Goal: Download file/media

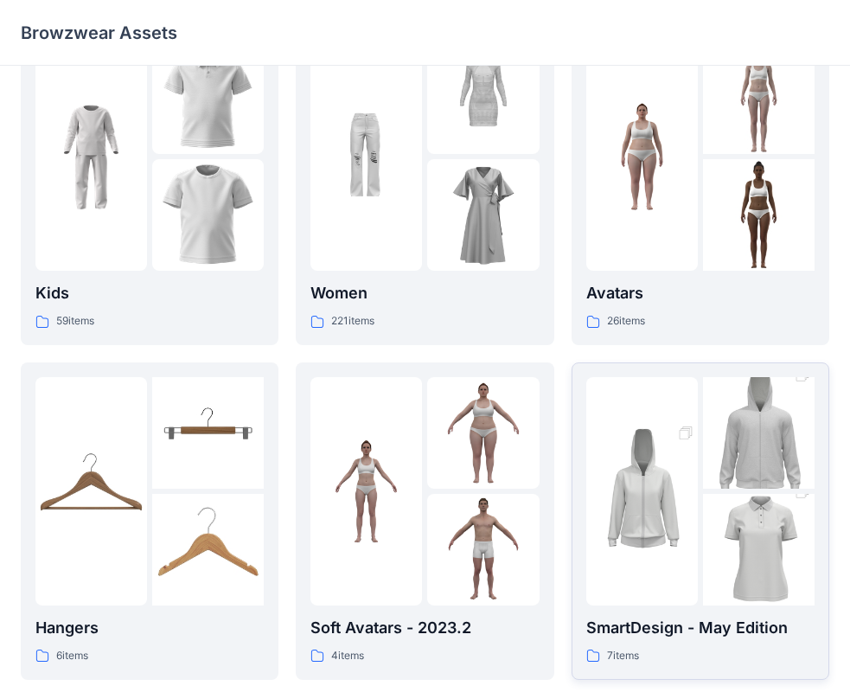
scroll to position [86, 0]
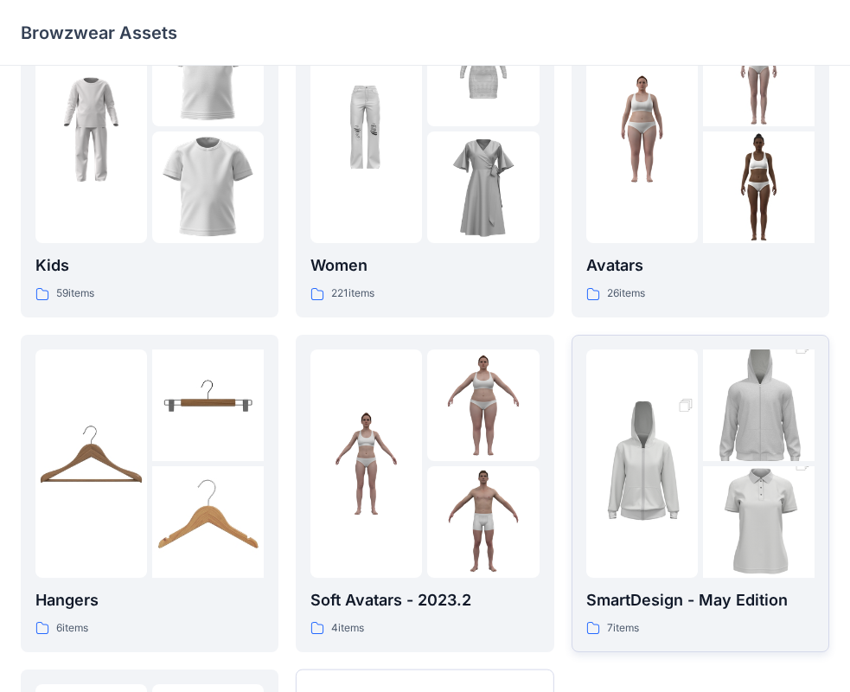
click at [713, 524] on img at bounding box center [759, 522] width 112 height 168
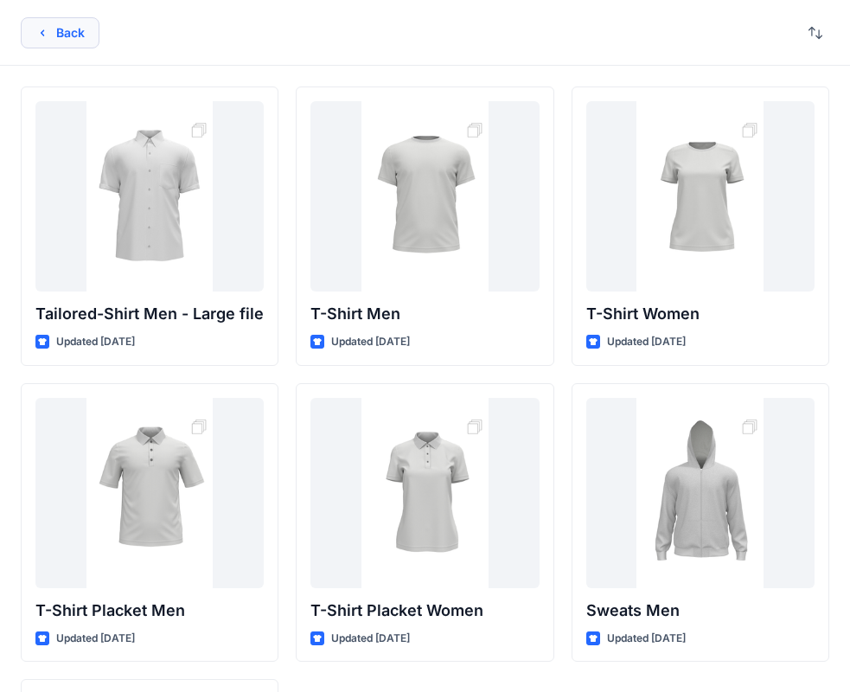
click at [82, 29] on button "Back" at bounding box center [60, 32] width 79 height 31
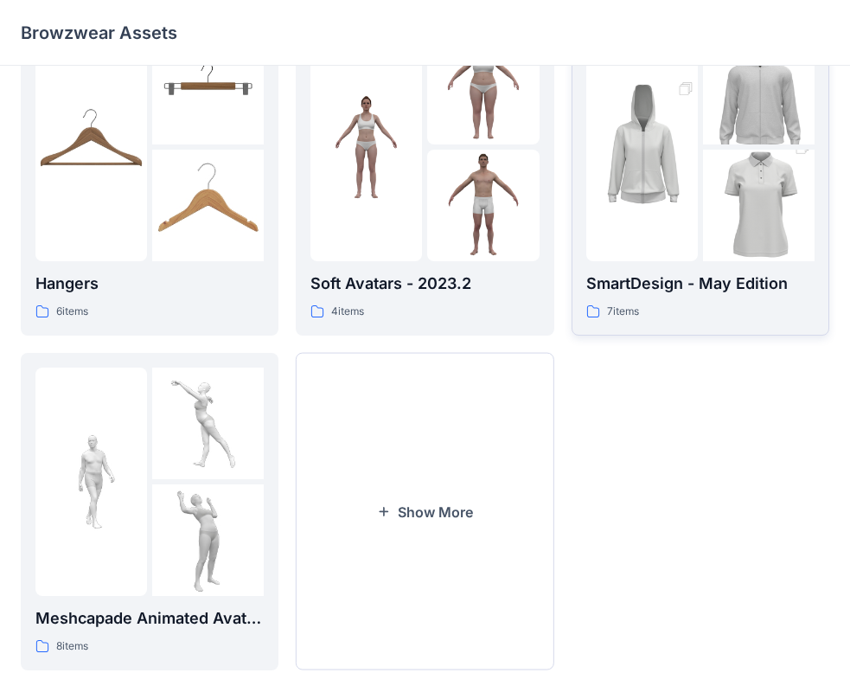
scroll to position [430, 0]
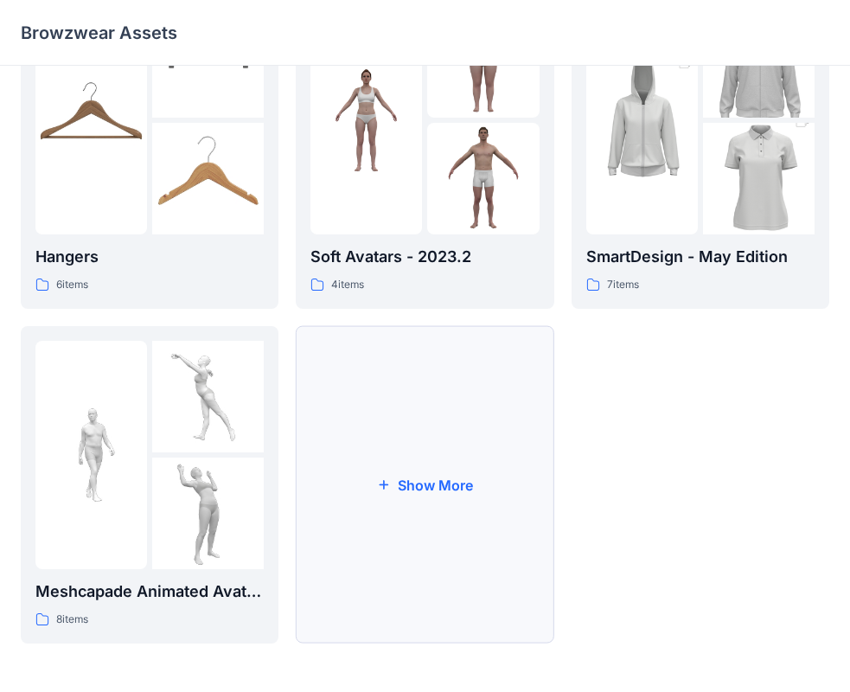
click at [420, 492] on button "Show More" at bounding box center [425, 484] width 258 height 317
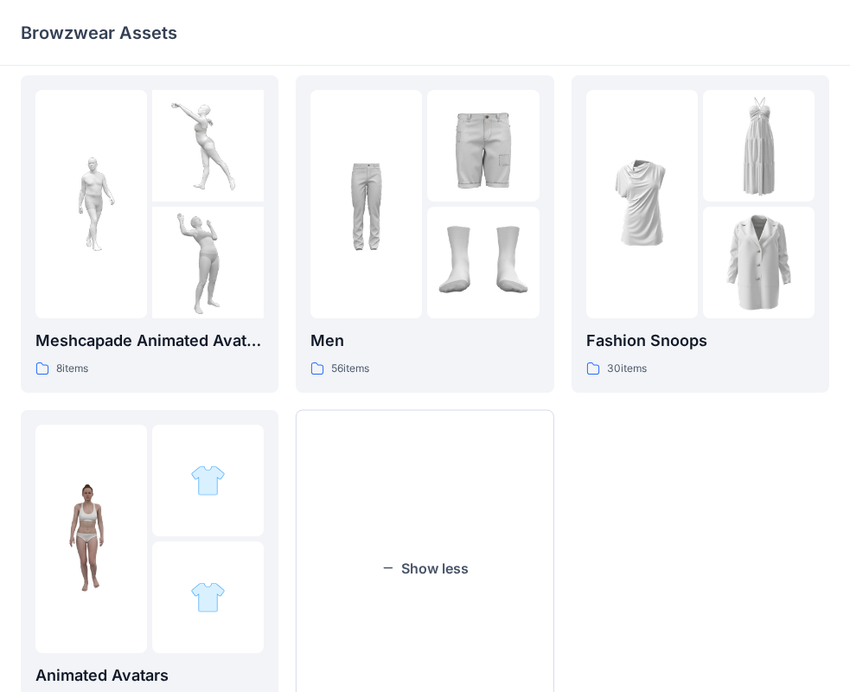
scroll to position [689, 0]
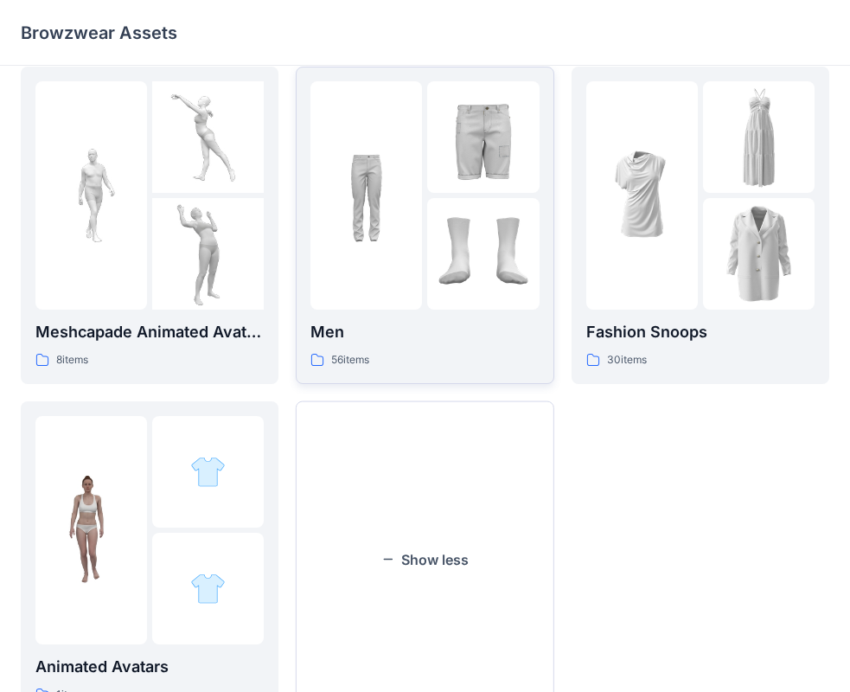
click at [425, 173] on div at bounding box center [424, 195] width 228 height 228
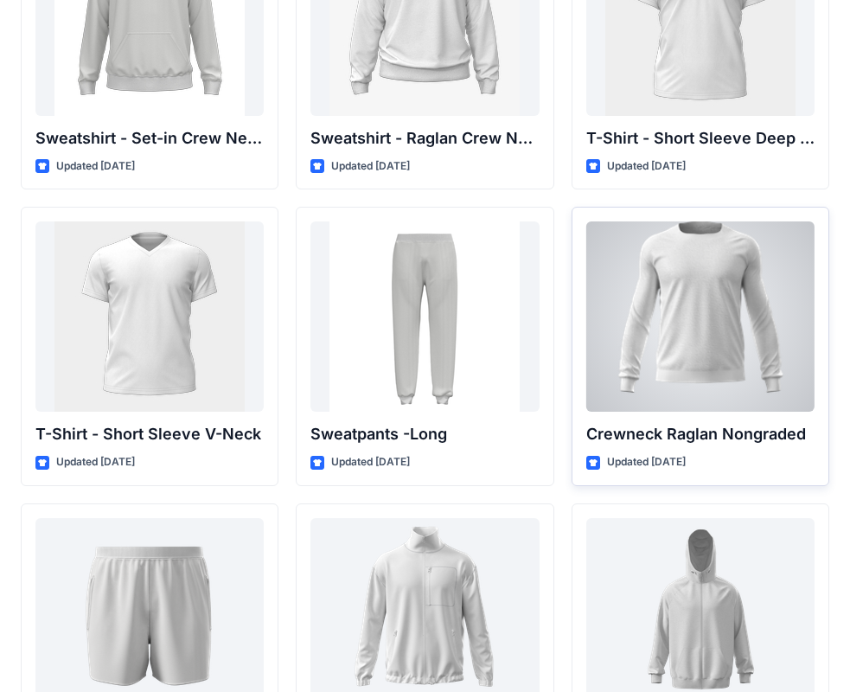
scroll to position [1683, 0]
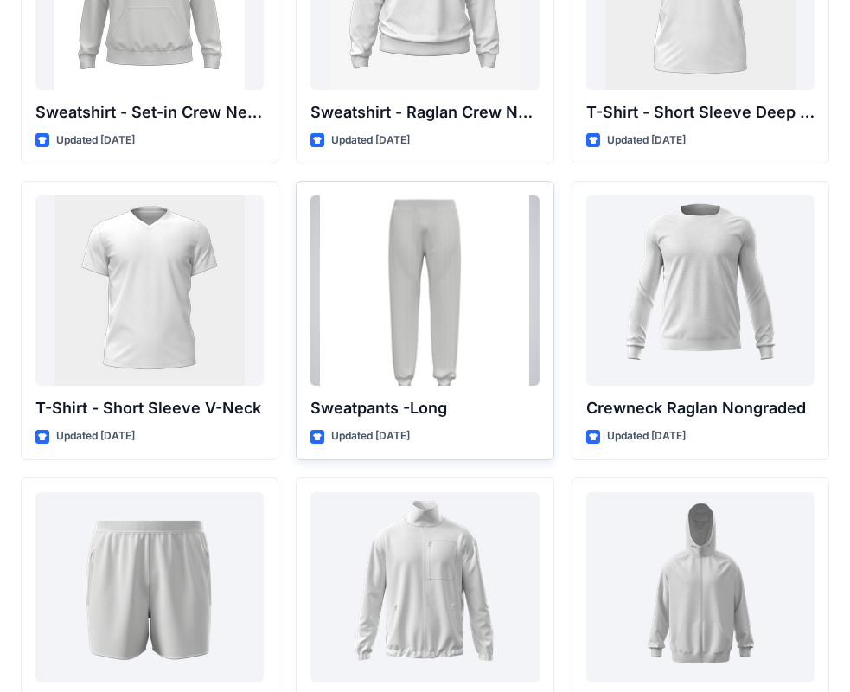
click at [423, 271] on div at bounding box center [424, 290] width 228 height 190
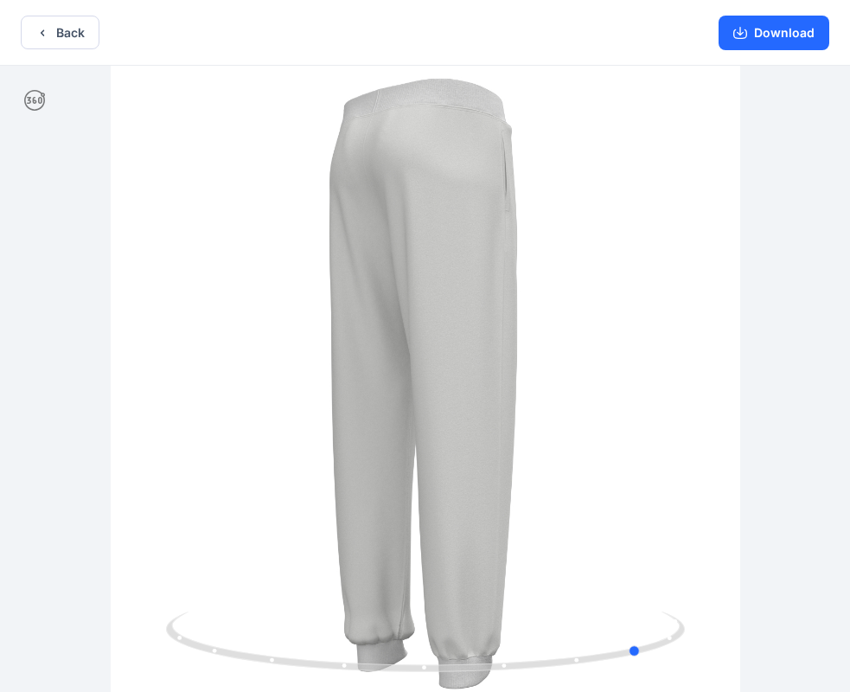
drag, startPoint x: 622, startPoint y: 377, endPoint x: 320, endPoint y: 352, distance: 302.8
click at [320, 352] on div at bounding box center [425, 380] width 850 height 629
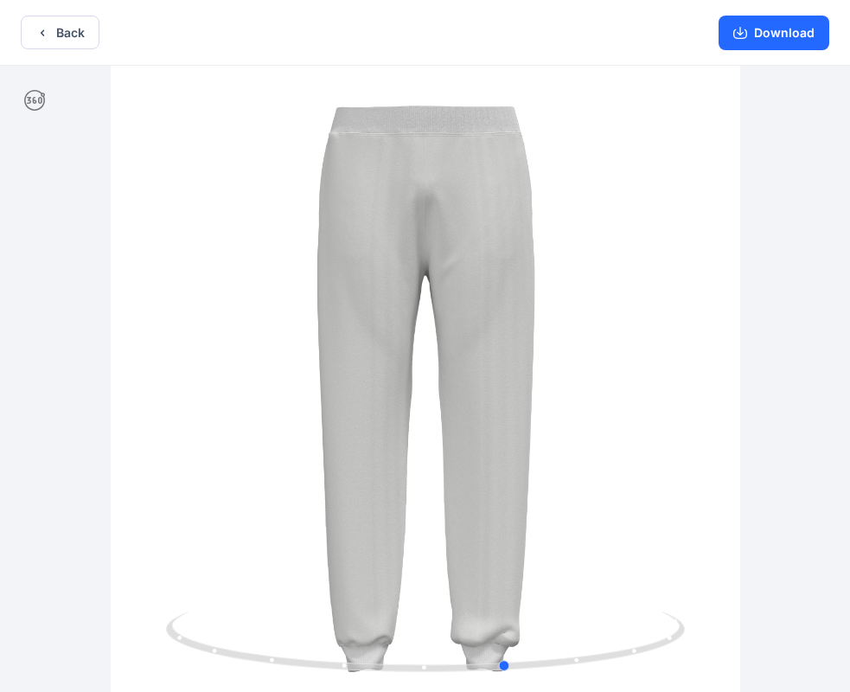
drag, startPoint x: 659, startPoint y: 379, endPoint x: 535, endPoint y: 372, distance: 123.8
click at [535, 372] on div at bounding box center [425, 380] width 850 height 629
click at [780, 38] on button "Download" at bounding box center [774, 33] width 111 height 35
click at [78, 37] on button "Back" at bounding box center [60, 33] width 79 height 34
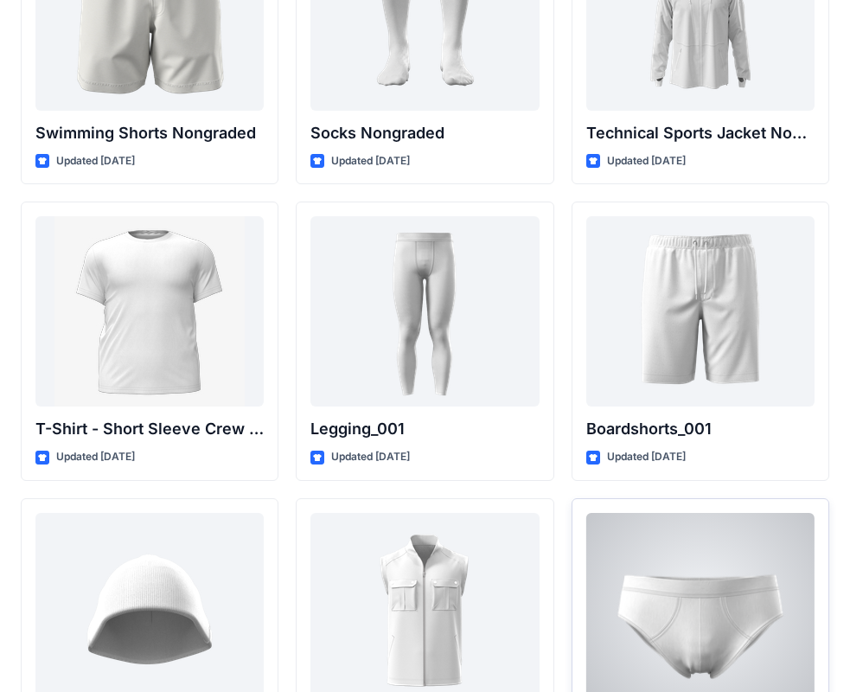
scroll to position [2816, 0]
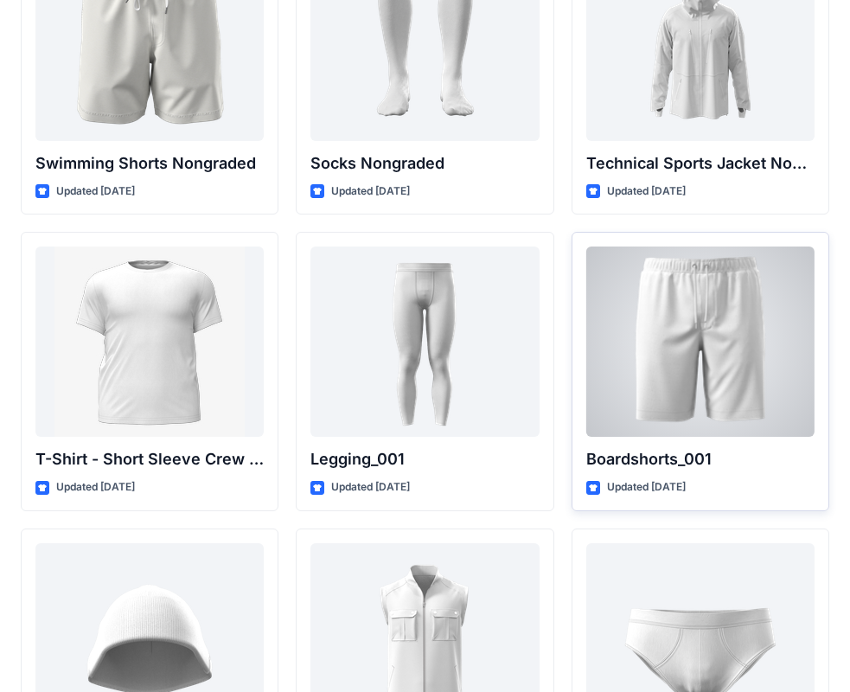
click at [683, 337] on div at bounding box center [700, 341] width 228 height 190
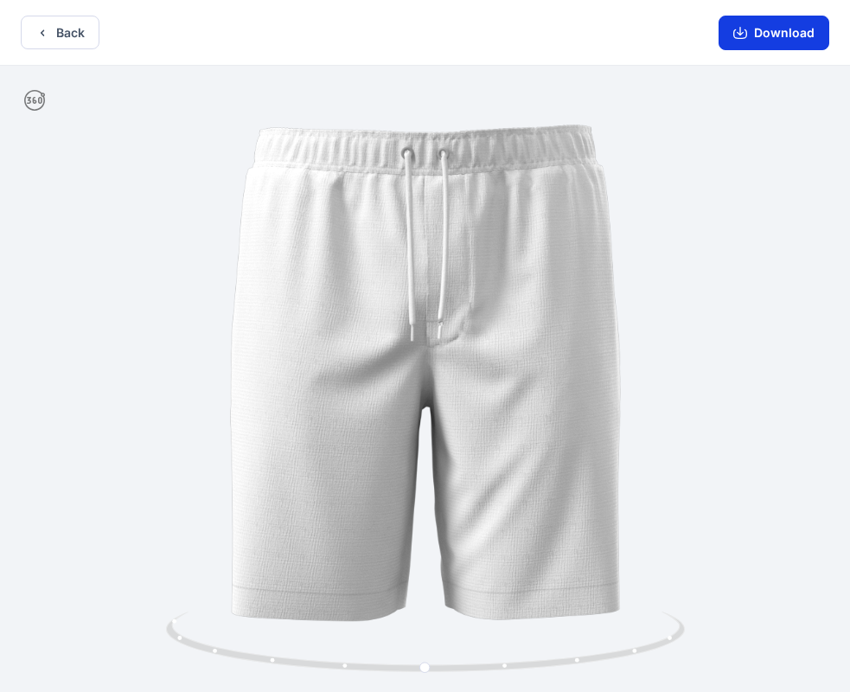
click at [763, 31] on button "Download" at bounding box center [774, 33] width 111 height 35
